Goal: Navigation & Orientation: Find specific page/section

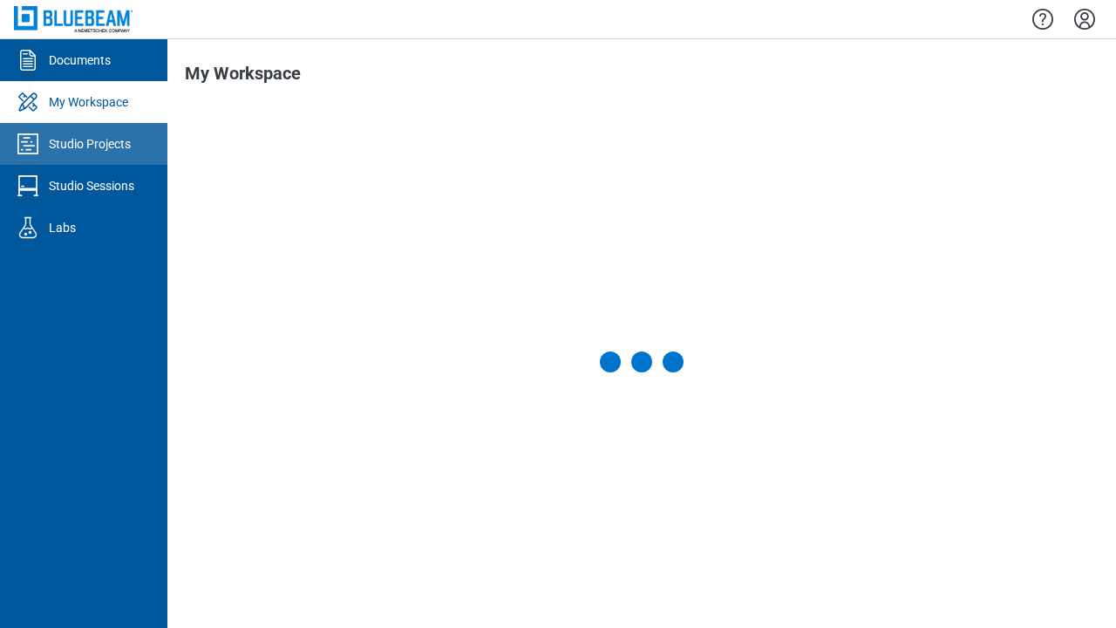
click at [84, 144] on div "Studio Projects" at bounding box center [90, 143] width 82 height 17
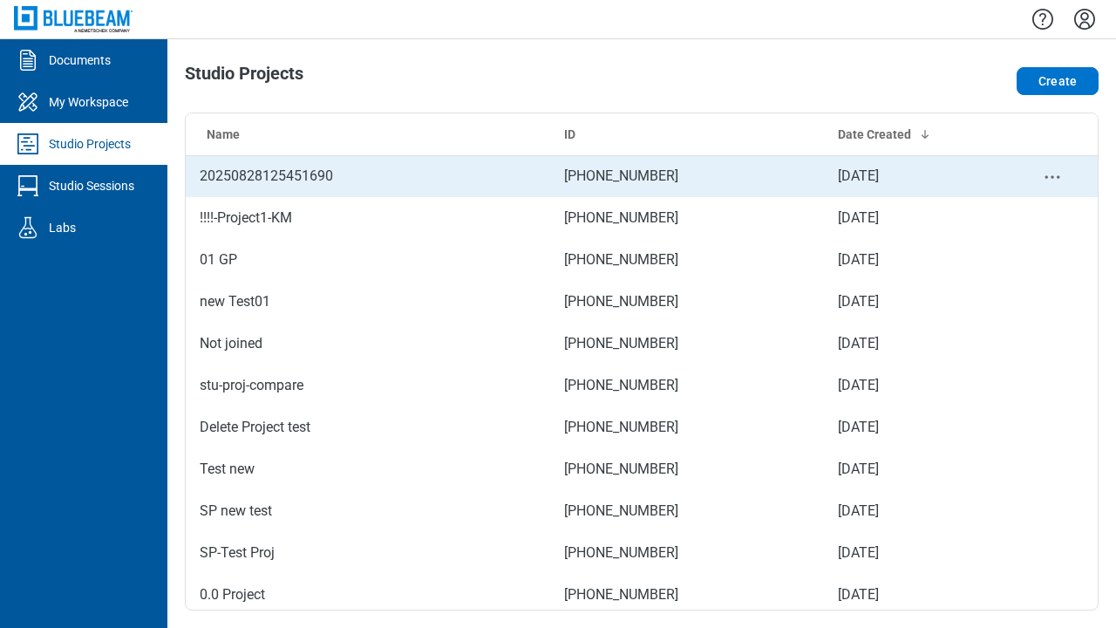
click at [635, 176] on td "[PHONE_NUMBER]" at bounding box center [687, 176] width 274 height 42
